Goal: Transaction & Acquisition: Obtain resource

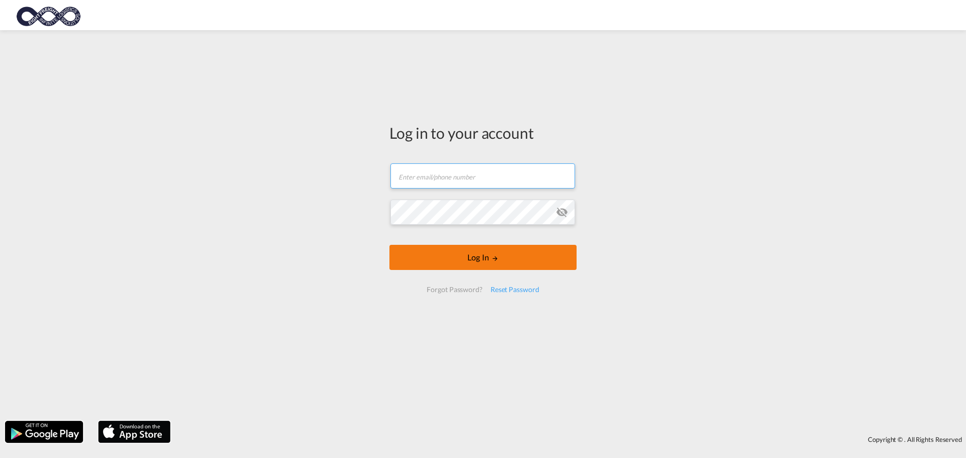
type input "[EMAIL_ADDRESS][DOMAIN_NAME]"
click at [492, 265] on button "Log In" at bounding box center [482, 257] width 187 height 25
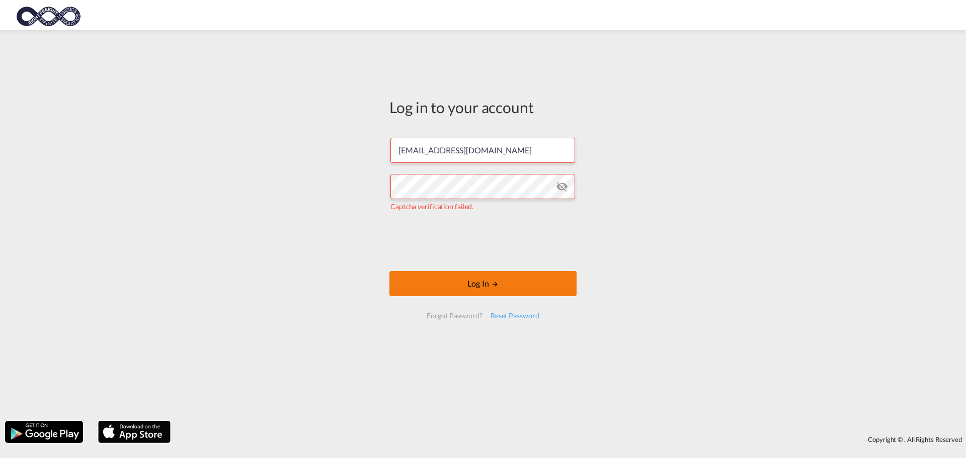
click at [484, 287] on button "Log In" at bounding box center [482, 283] width 187 height 25
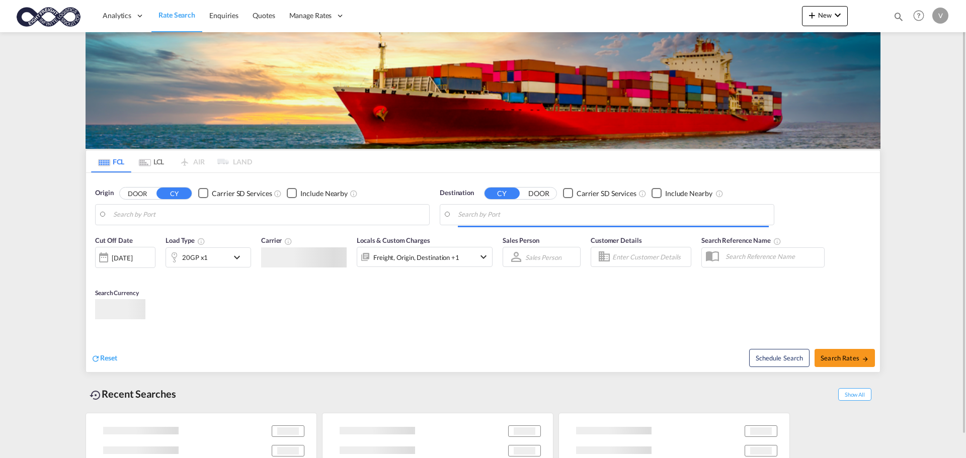
type input "[GEOGRAPHIC_DATA], [GEOGRAPHIC_DATA]"
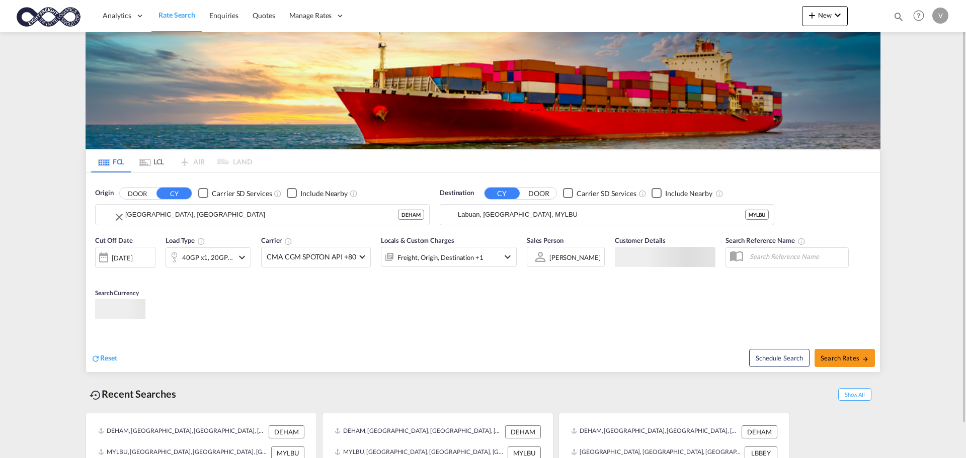
click at [171, 220] on input "[GEOGRAPHIC_DATA], [GEOGRAPHIC_DATA]" at bounding box center [261, 214] width 273 height 15
click at [496, 210] on input "Labuan, [GEOGRAPHIC_DATA], MYLBU" at bounding box center [613, 214] width 311 height 15
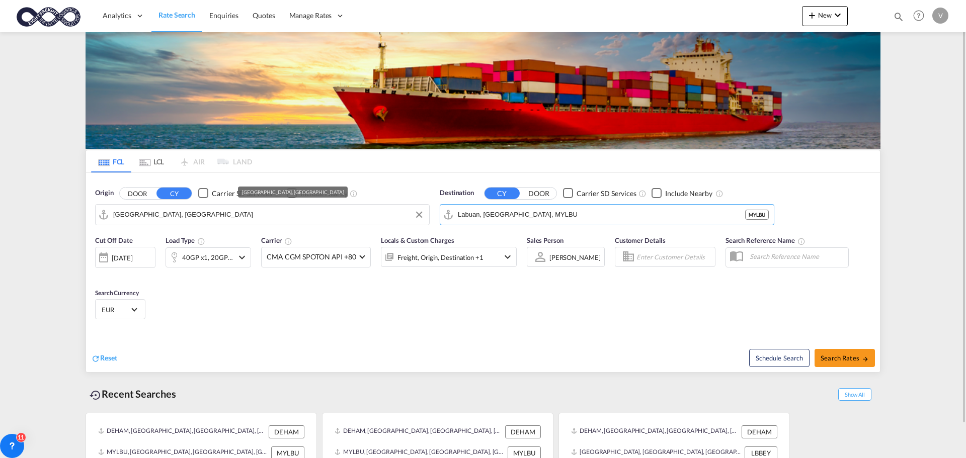
drag, startPoint x: 542, startPoint y: 213, endPoint x: 401, endPoint y: 215, distance: 140.8
click at [401, 215] on div "Origin DOOR CY Carrier SD Services Include Nearby [GEOGRAPHIC_DATA], DEHAM Dest…" at bounding box center [483, 201] width 794 height 57
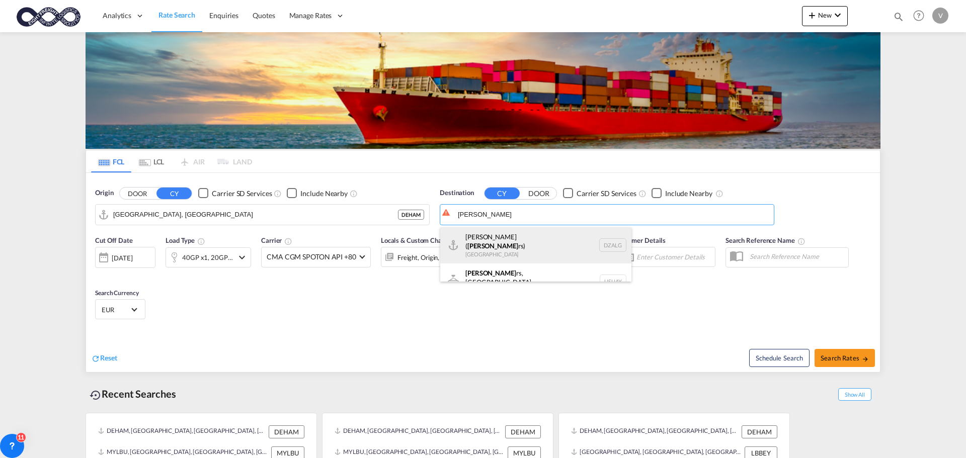
click at [484, 237] on div "[GEOGRAPHIC_DATA] ( [PERSON_NAME]) [GEOGRAPHIC_DATA] [GEOGRAPHIC_DATA]" at bounding box center [535, 245] width 191 height 36
type input "[GEOGRAPHIC_DATA] ([GEOGRAPHIC_DATA]), DZALG"
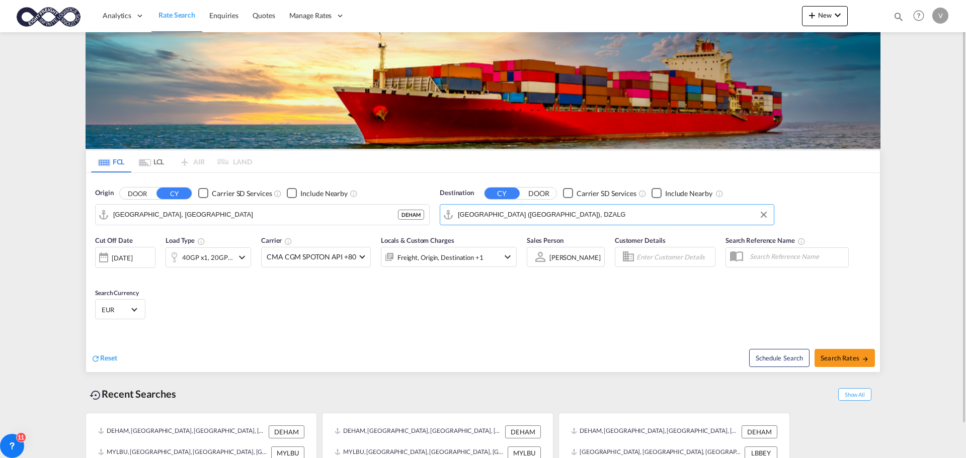
click at [240, 258] on md-icon "icon-chevron-down" at bounding box center [242, 257] width 12 height 12
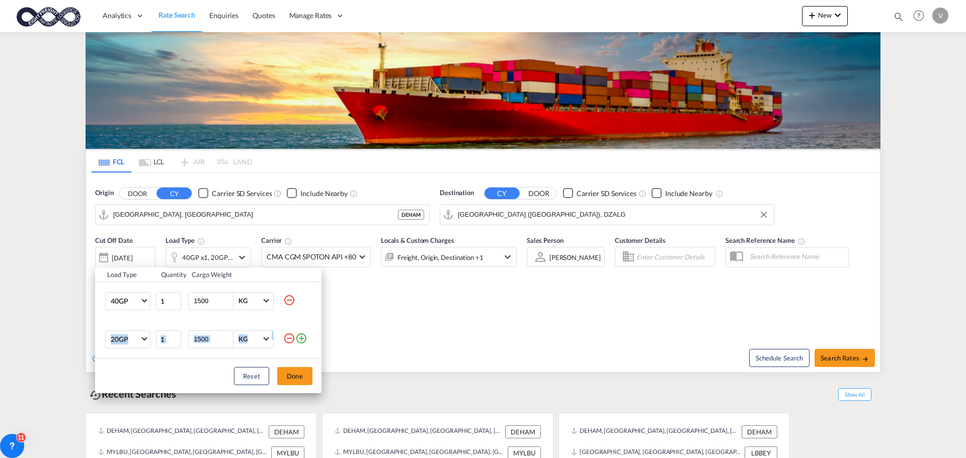
drag, startPoint x: 302, startPoint y: 340, endPoint x: 303, endPoint y: 320, distance: 20.6
click at [308, 308] on tbody "Load Type Quantity Cargo Weight 40GP 20GP 40GP 40HC 45HC 20RE 40RE 40HR 20OT 40…" at bounding box center [208, 313] width 226 height 91
click at [289, 338] on md-icon "icon-minus-circle-outline" at bounding box center [289, 338] width 12 height 12
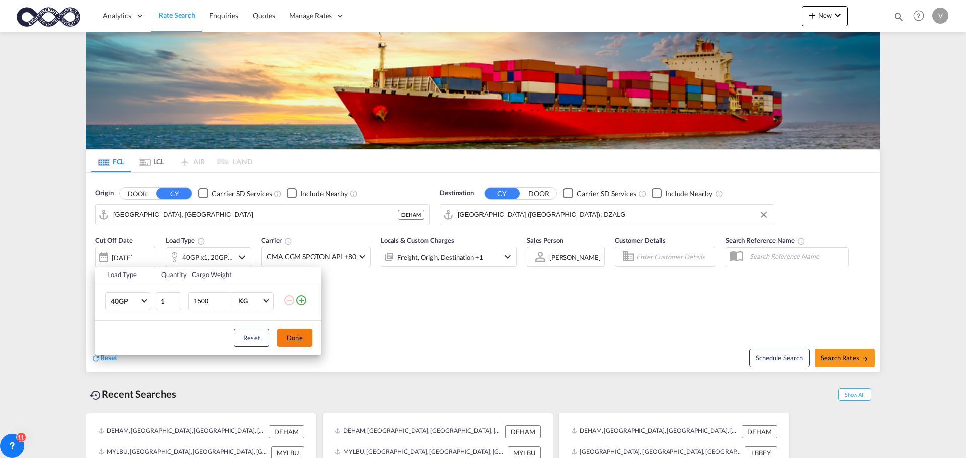
click at [294, 335] on button "Done" at bounding box center [294, 338] width 35 height 18
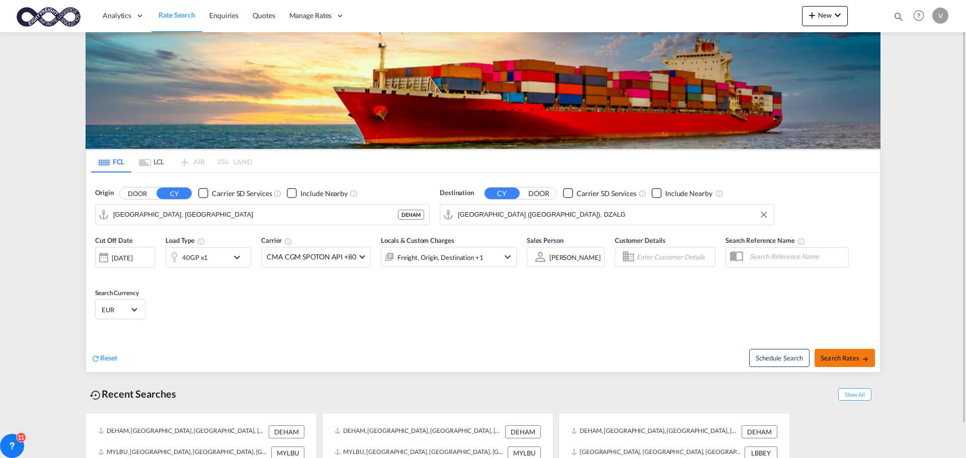
click at [835, 354] on span "Search Rates" at bounding box center [844, 358] width 48 height 8
type input "DEHAM to DZALG / [DATE]"
